Goal: Navigation & Orientation: Understand site structure

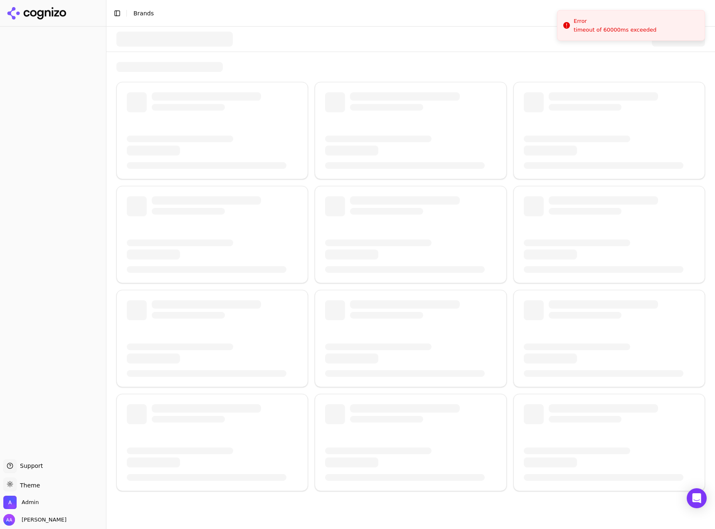
click at [384, 73] on div at bounding box center [410, 276] width 589 height 429
